Goal: Task Accomplishment & Management: Use online tool/utility

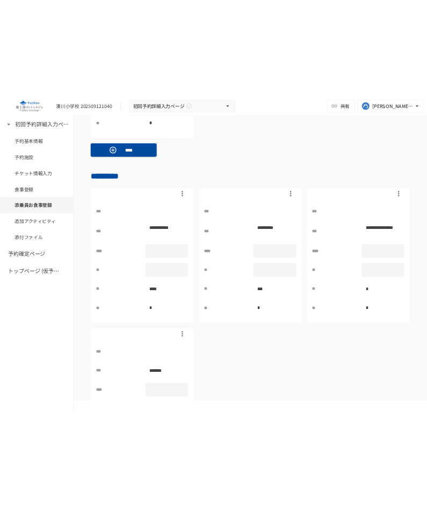
scroll to position [2636, 0]
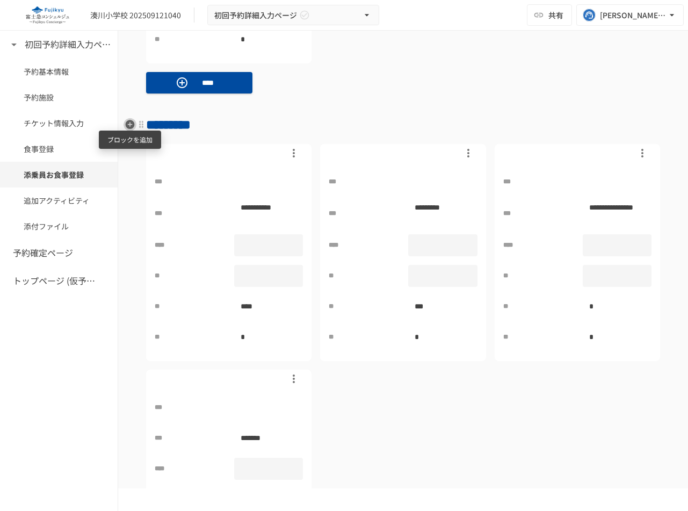
click at [131, 125] on icon "button" at bounding box center [130, 124] width 9 height 9
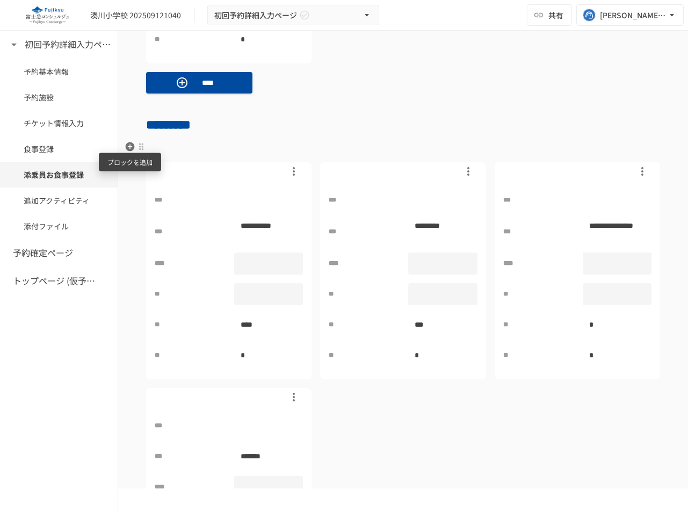
click at [130, 147] on icon "button" at bounding box center [130, 146] width 11 height 11
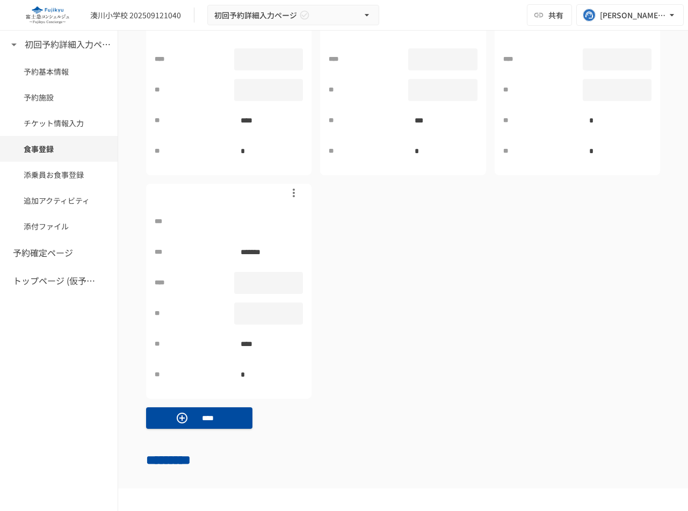
scroll to position [2301, 0]
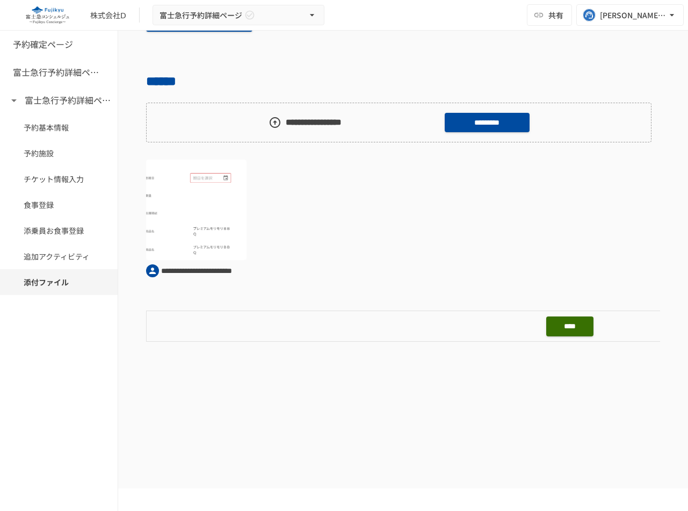
scroll to position [1253, 0]
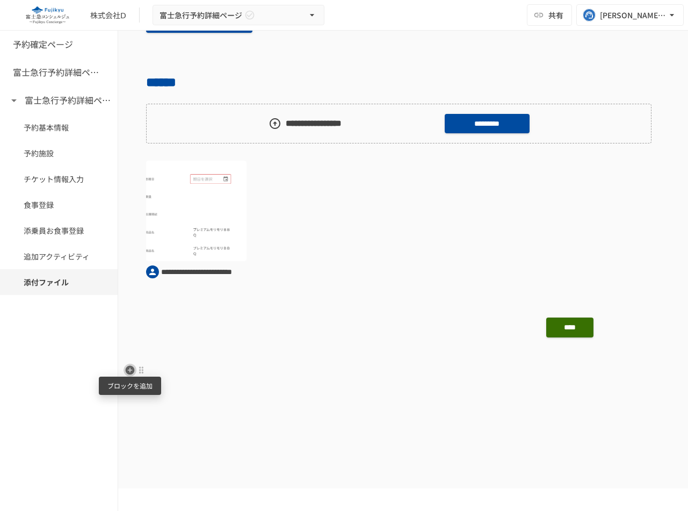
click at [128, 369] on icon "button" at bounding box center [130, 369] width 9 height 9
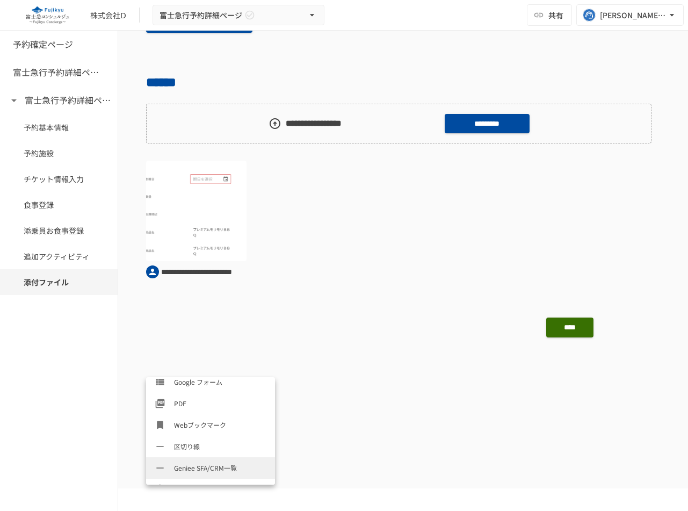
scroll to position [454, 0]
click at [394, 422] on p at bounding box center [403, 425] width 514 height 14
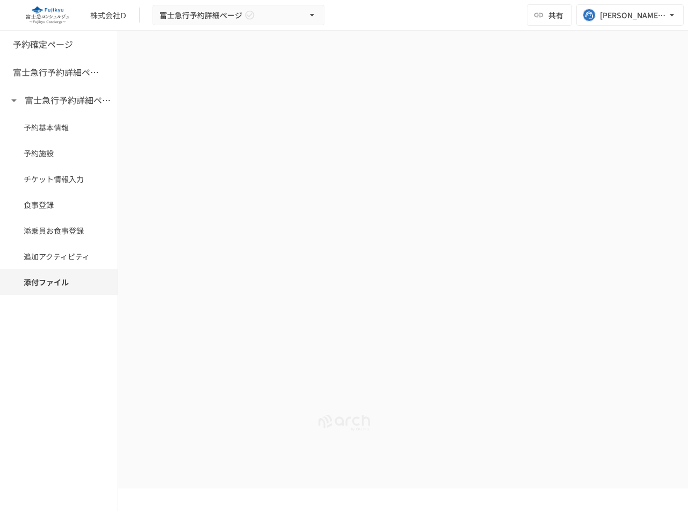
scroll to position [1305, 0]
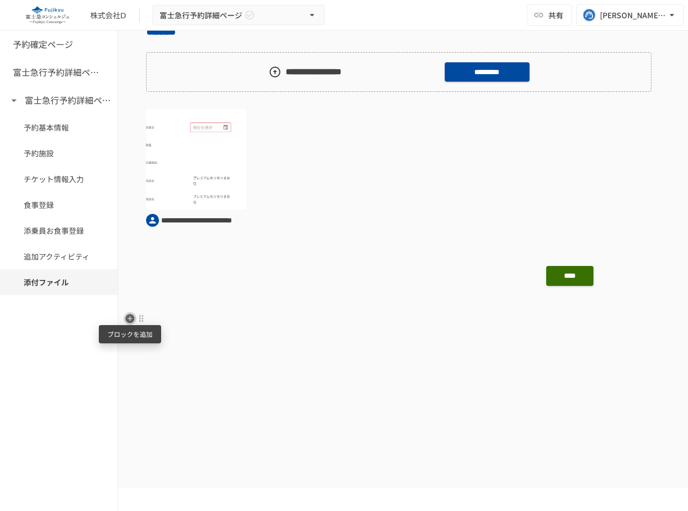
click at [127, 314] on icon "button" at bounding box center [130, 318] width 9 height 9
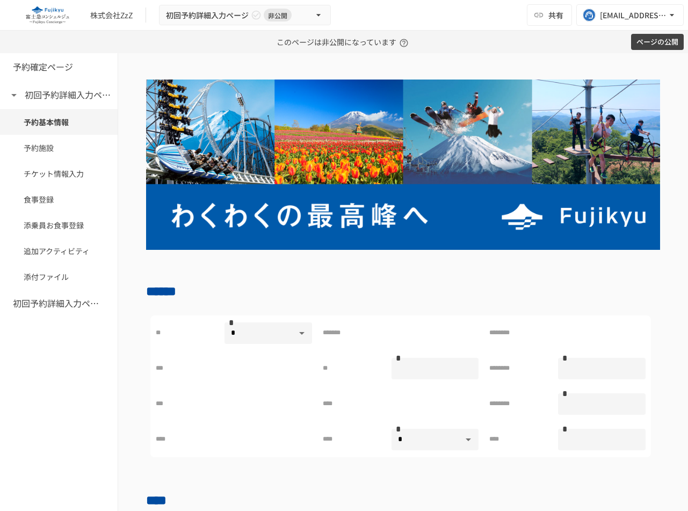
type input "*"
type input "****"
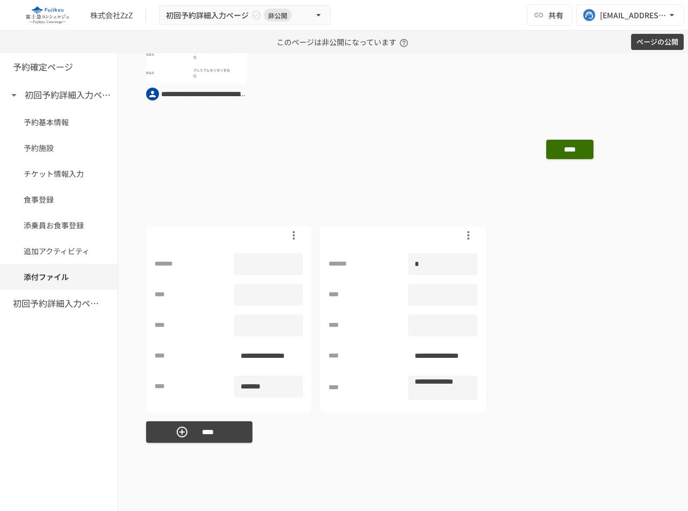
scroll to position [1553, 0]
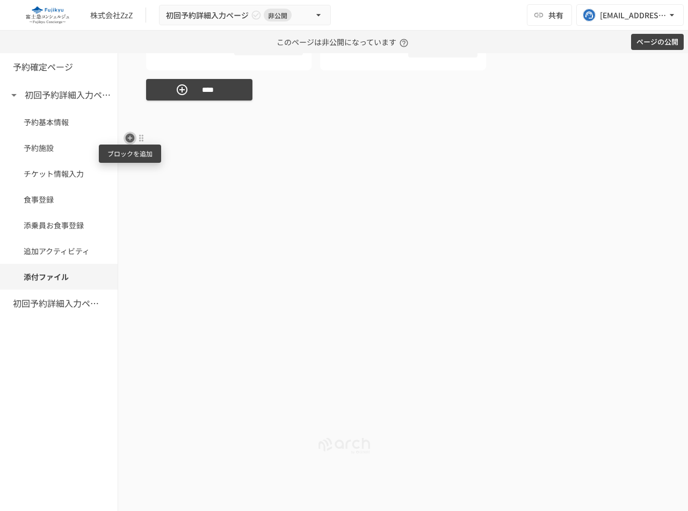
click at [132, 138] on icon "button" at bounding box center [130, 138] width 11 height 11
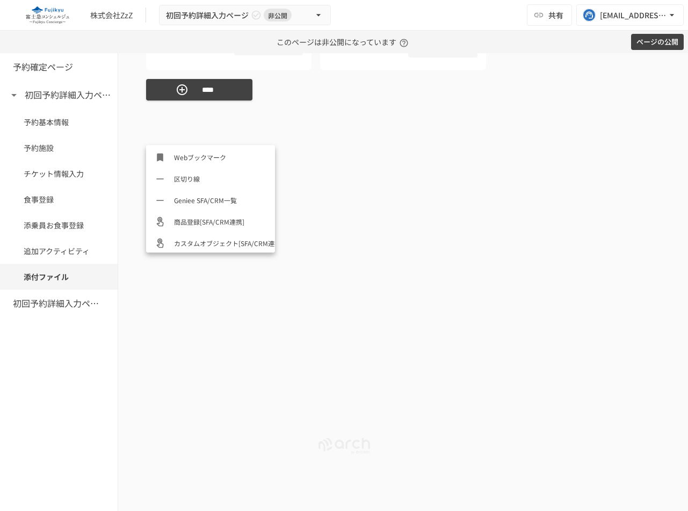
scroll to position [494, 0]
click at [218, 244] on span "カスタムオブジェクト[SFA/CRM連携]" at bounding box center [220, 241] width 92 height 10
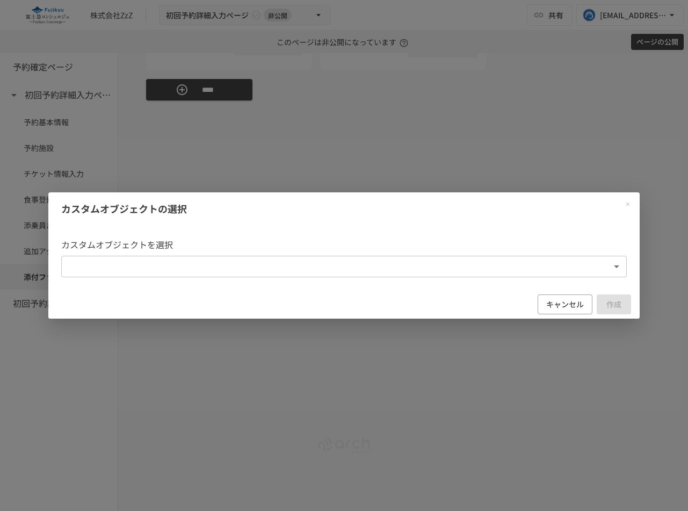
click at [273, 258] on body "**********" at bounding box center [344, 255] width 688 height 511
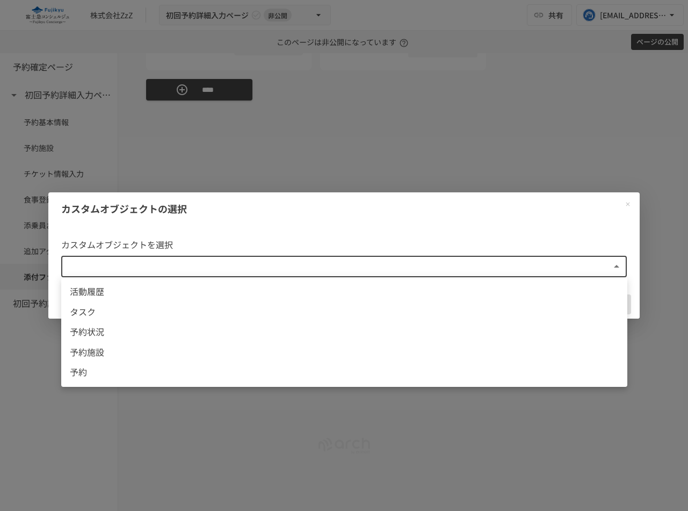
click at [246, 337] on span "予約状況" at bounding box center [344, 332] width 549 height 14
type input "**********"
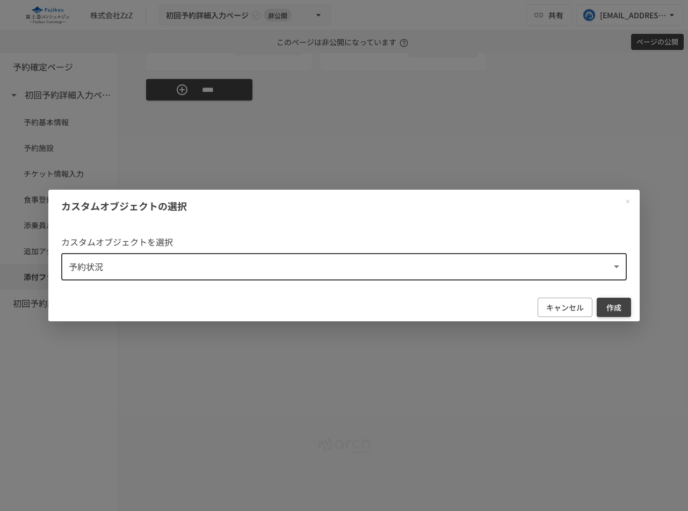
click at [607, 303] on button "作成" at bounding box center [614, 308] width 34 height 20
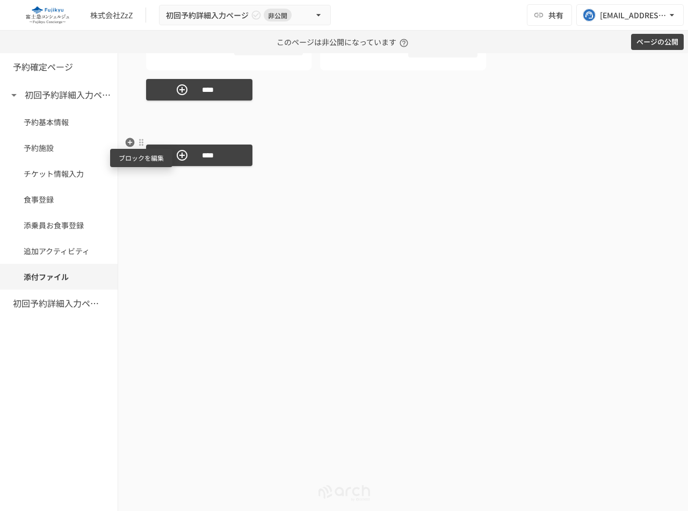
click at [139, 145] on div at bounding box center [141, 142] width 9 height 9
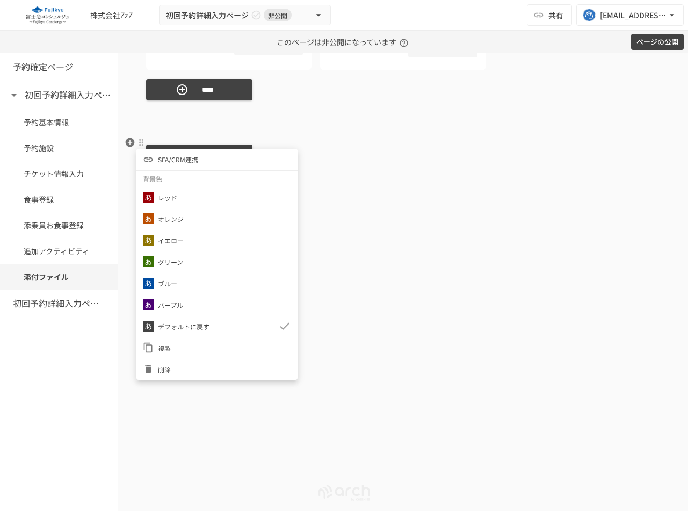
click at [183, 367] on span "削除" at bounding box center [224, 369] width 133 height 10
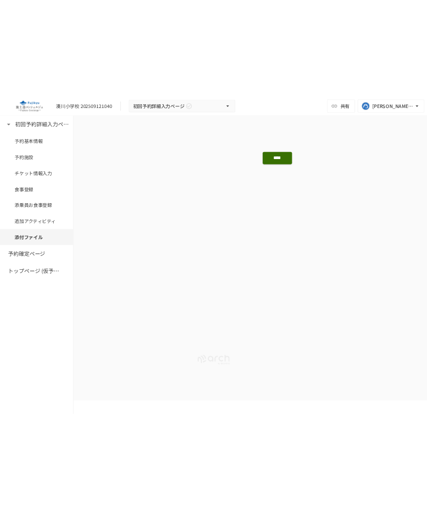
scroll to position [3414, 0]
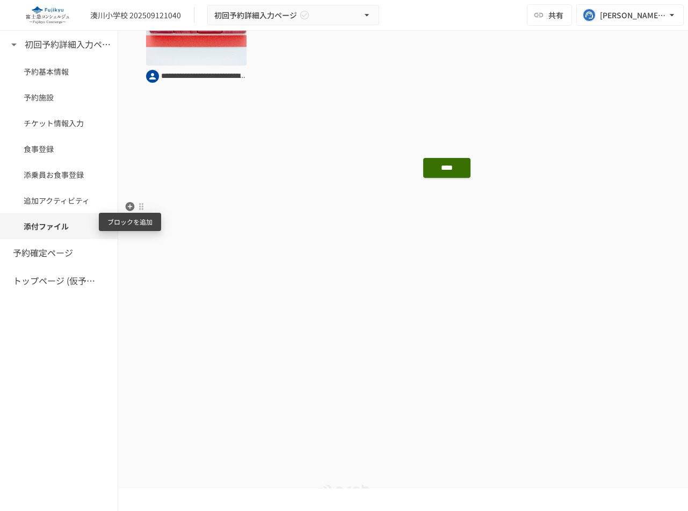
click at [130, 207] on icon "button" at bounding box center [130, 206] width 11 height 11
click at [132, 208] on icon "button" at bounding box center [130, 206] width 9 height 9
click at [130, 204] on icon "button" at bounding box center [130, 206] width 11 height 11
click at [127, 205] on icon "button" at bounding box center [130, 206] width 9 height 9
click at [127, 154] on icon "button" at bounding box center [130, 159] width 11 height 11
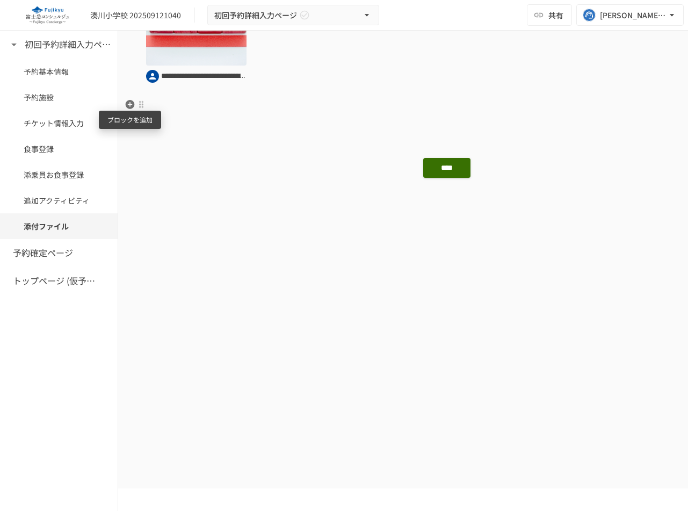
click at [130, 102] on icon "button" at bounding box center [130, 104] width 9 height 9
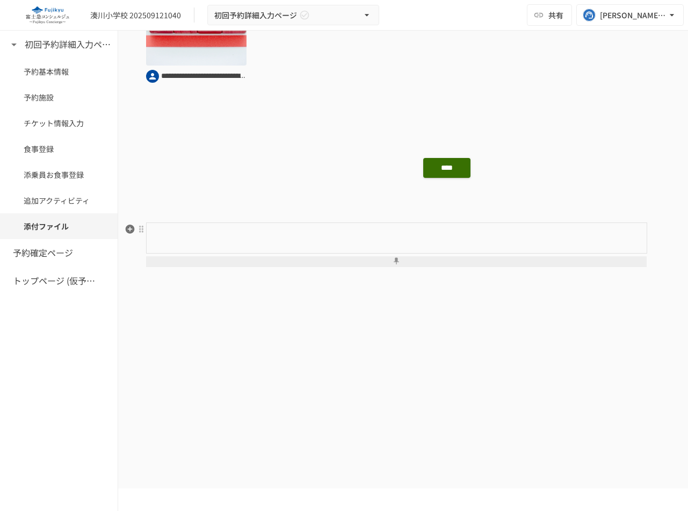
click at [187, 274] on p at bounding box center [403, 281] width 514 height 14
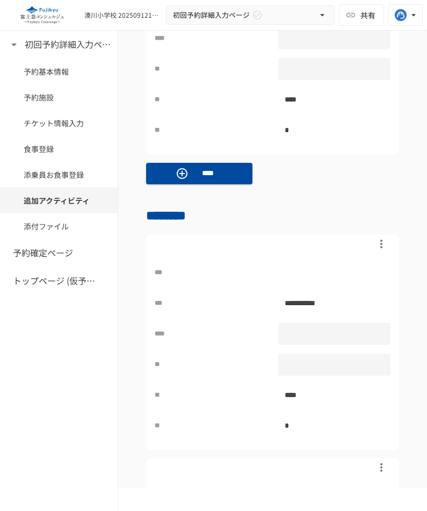
scroll to position [5325, 0]
